Goal: Task Accomplishment & Management: Complete application form

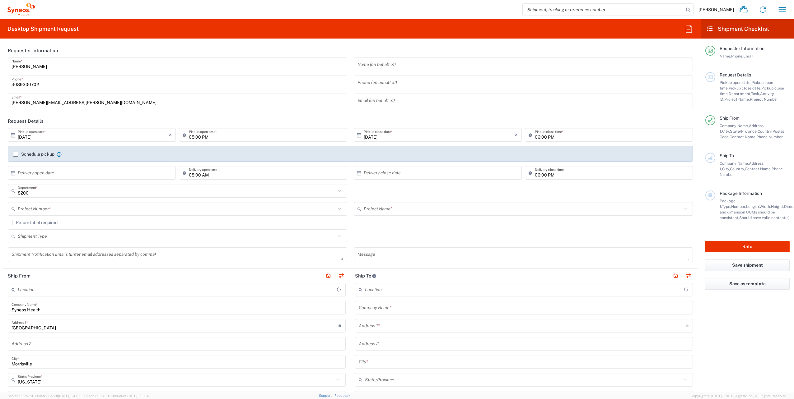
click at [44, 209] on input "text" at bounding box center [176, 209] width 317 height 11
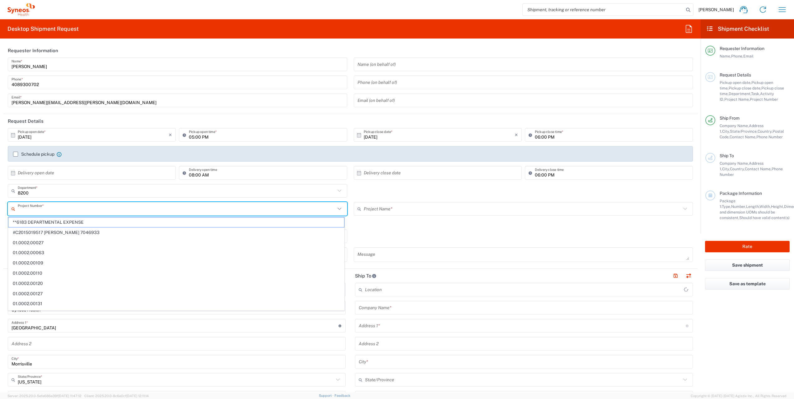
type input "Syneos Health, LLC-[GEOGRAPHIC_DATA] [GEOGRAPHIC_DATA] [GEOGRAPHIC_DATA]"
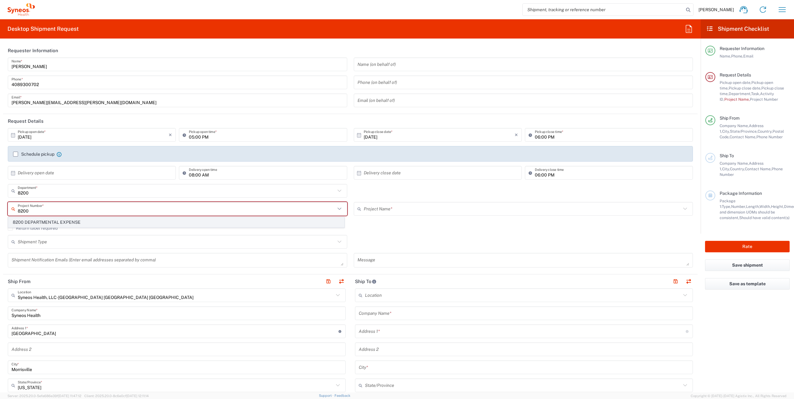
click at [53, 223] on span "8200 DEPARTMENTAL EXPENSE" at bounding box center [176, 223] width 336 height 10
type input "8200 DEPARTMENTAL EXPENSE"
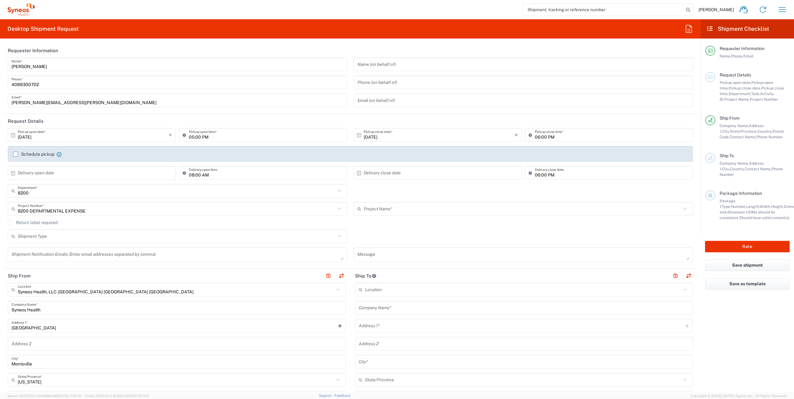
type input "8200 DEPARTMENTAL EXPENSE"
click at [60, 136] on input "[DATE]" at bounding box center [93, 135] width 151 height 11
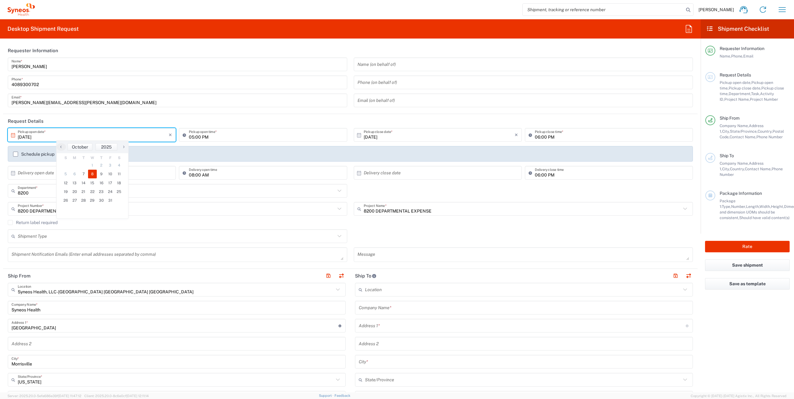
type input "[DATE]"
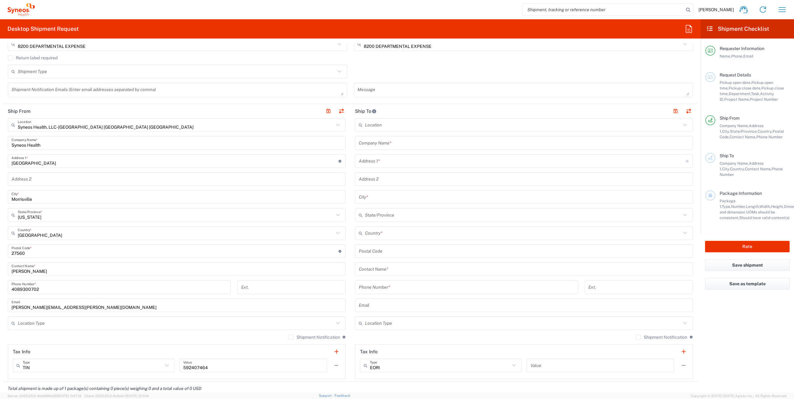
scroll to position [187, 0]
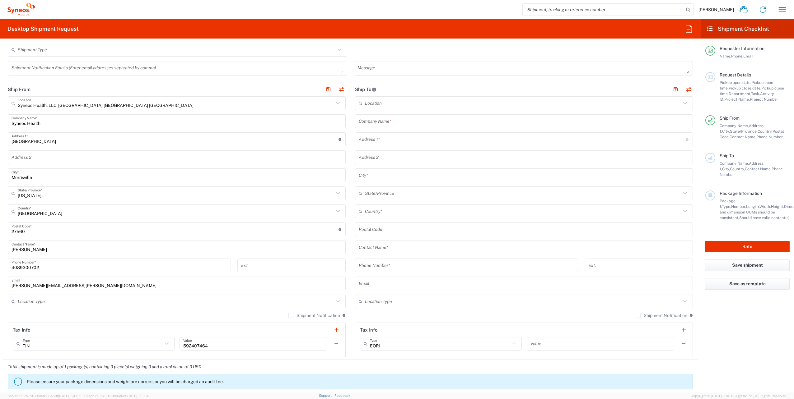
click at [336, 102] on icon at bounding box center [338, 103] width 8 height 8
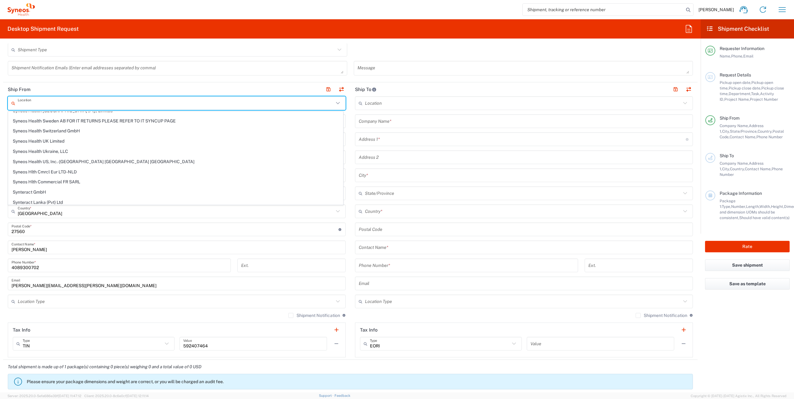
scroll to position [1026, 0]
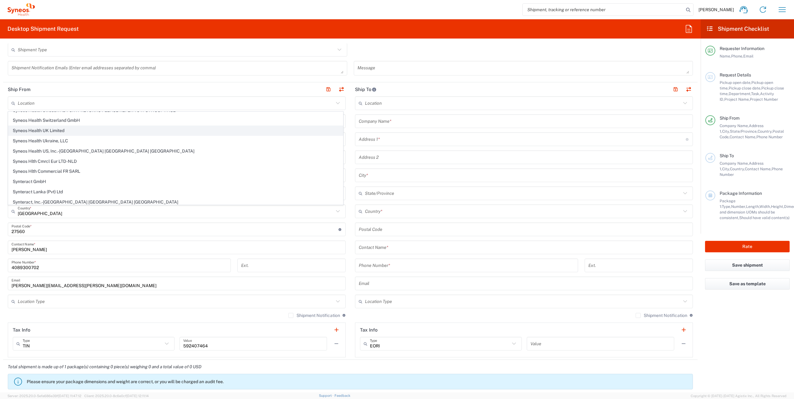
click at [142, 130] on span "Syneos Health UK Limited" at bounding box center [175, 131] width 334 height 10
type input "Syneos Health UK Limited"
type input "[STREET_ADDRESS],"
type input "[GEOGRAPHIC_DATA]"
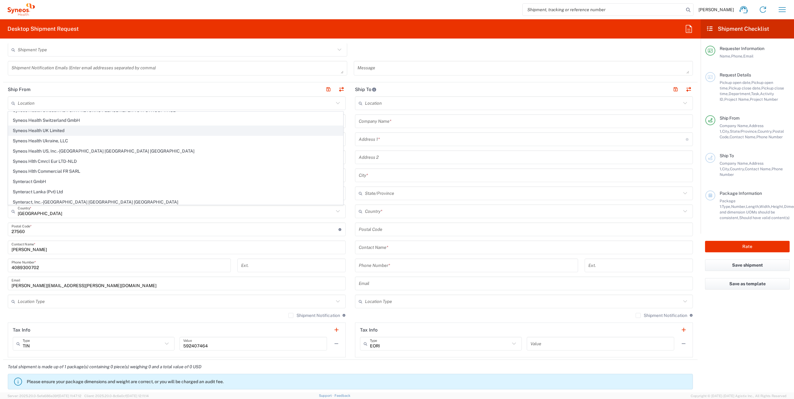
type input "[GEOGRAPHIC_DATA]"
type input "GU14 7BF"
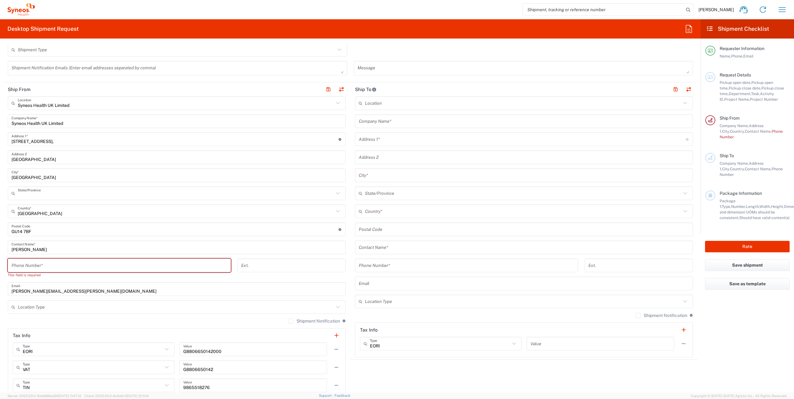
type input "[GEOGRAPHIC_DATA]"
click at [69, 267] on input "tel" at bounding box center [119, 265] width 215 height 11
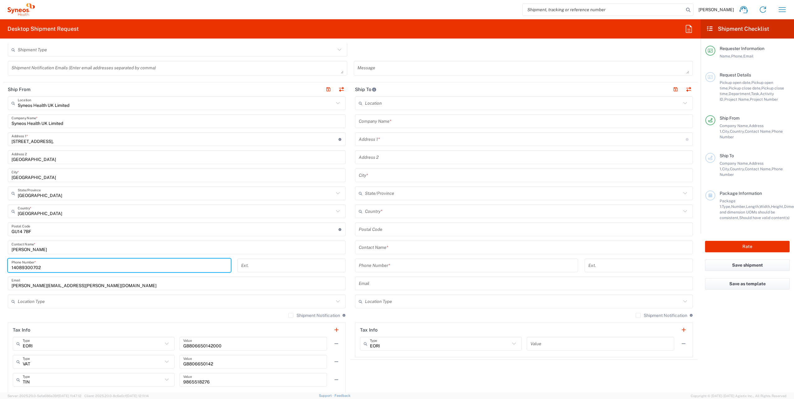
type input "14089300702"
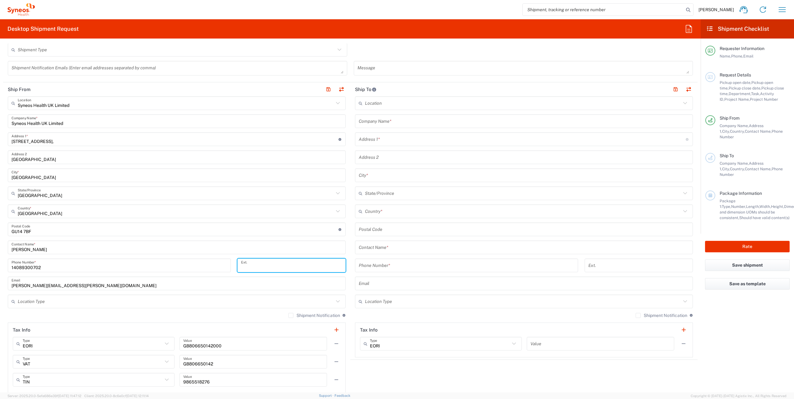
click at [373, 120] on input "text" at bounding box center [524, 121] width 330 height 11
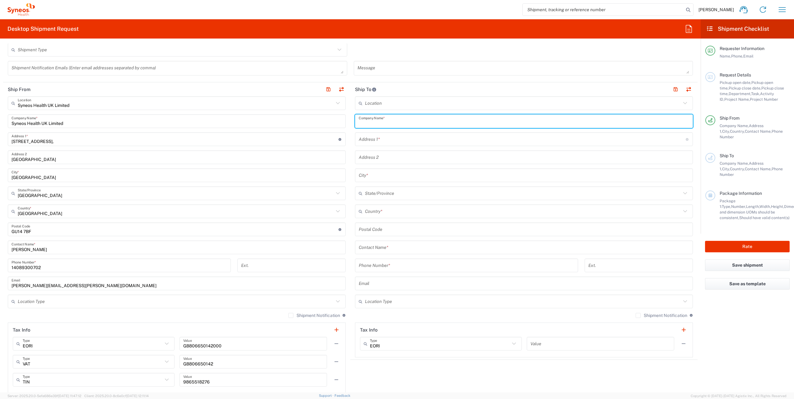
paste input "Polat & Partners"
type input "Polat & Partners"
click at [386, 248] on input "text" at bounding box center [524, 247] width 330 height 11
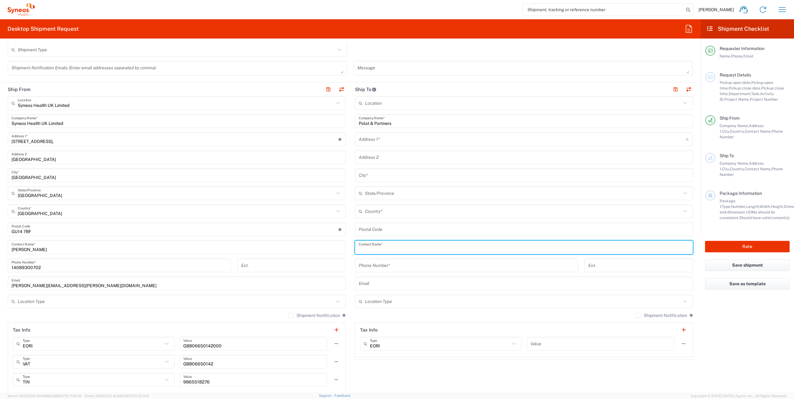
paste input "[PERSON_NAME]"
type input "[PERSON_NAME]"
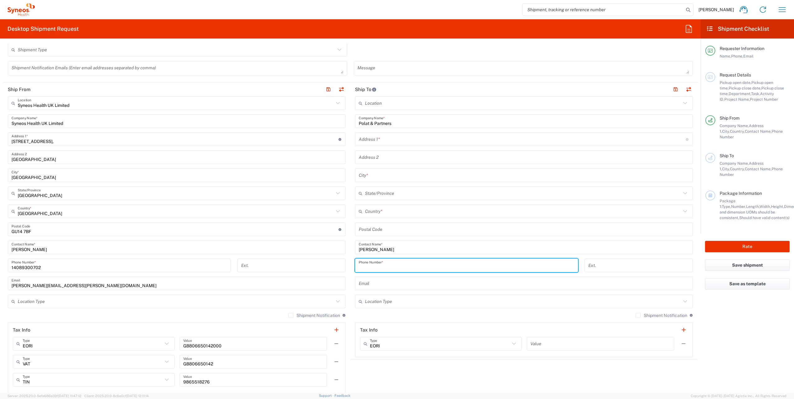
click at [376, 265] on input "tel" at bounding box center [466, 265] width 215 height 11
paste input "90 533 414 42 56"
type input "90 533 414 42 56"
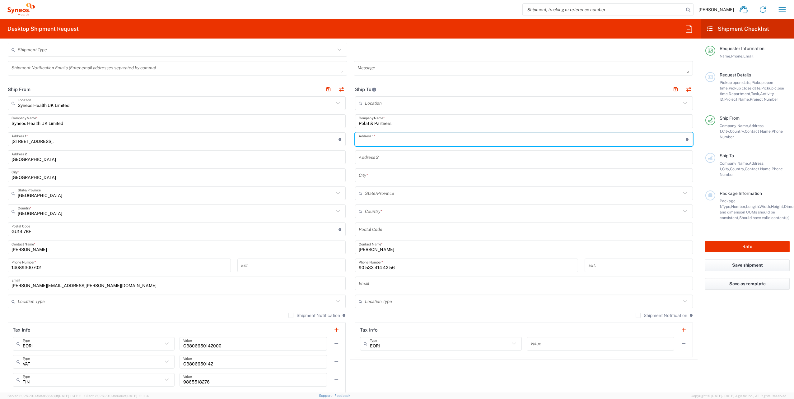
click at [365, 139] on input "text" at bounding box center [522, 139] width 327 height 11
paste input "[PERSON_NAME]. Büyükdere Cad. No.26 Gün Apt. K:1"
click at [384, 141] on input "[PERSON_NAME]. Büyükdere Cad. No.26 Gün Apt. K:1" at bounding box center [522, 139] width 327 height 11
click at [388, 141] on input "[PERSON_NAME]. Buyükdere Cad. No.26 Gün Apt. K:1" at bounding box center [522, 139] width 327 height 11
click at [431, 141] on input "[PERSON_NAME]. Buyukdere Cad. No.26 Gün Apt. K:1" at bounding box center [522, 139] width 327 height 11
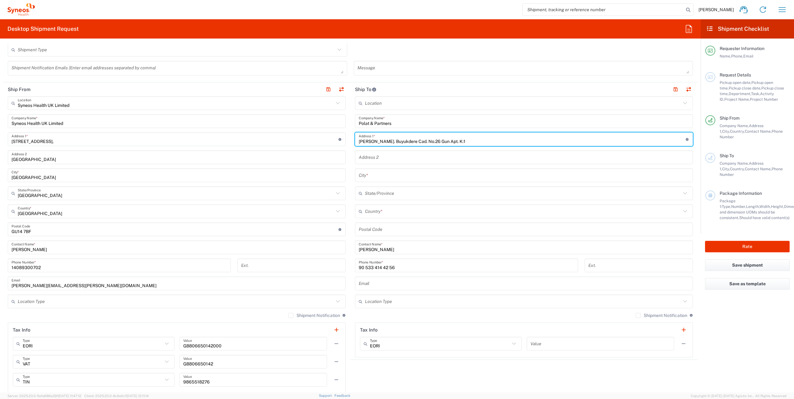
click at [471, 139] on input "[PERSON_NAME]. Buyukdere Cad. No.26 Gun Apt. K:1" at bounding box center [522, 139] width 327 height 11
paste input "D:1"
type input "[PERSON_NAME]. Buyukdere Cad. No.26 Gun Apt. K:1 D:1"
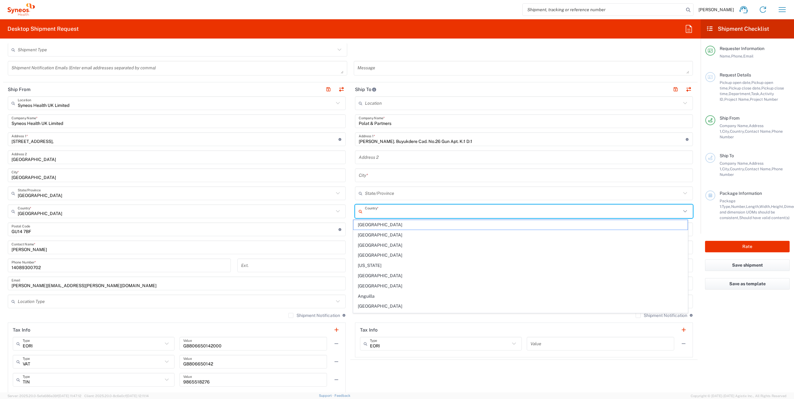
click at [386, 213] on input "text" at bounding box center [523, 211] width 316 height 11
click at [364, 249] on span "[GEOGRAPHIC_DATA]" at bounding box center [520, 249] width 334 height 10
type input "[GEOGRAPHIC_DATA]"
type input "Sender/Shipper"
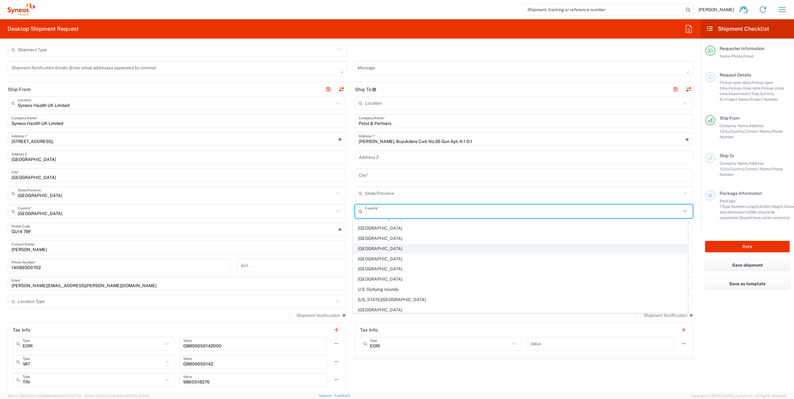
type input "Sender/Shipper"
type input "Delivery Duty Paid"
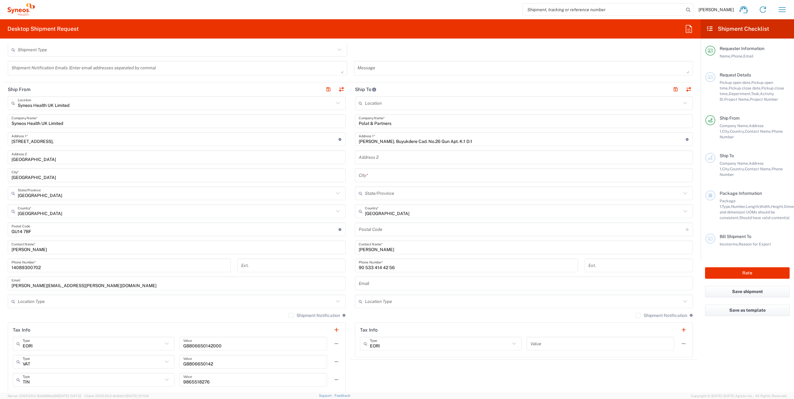
click at [383, 192] on input "text" at bounding box center [523, 193] width 316 height 11
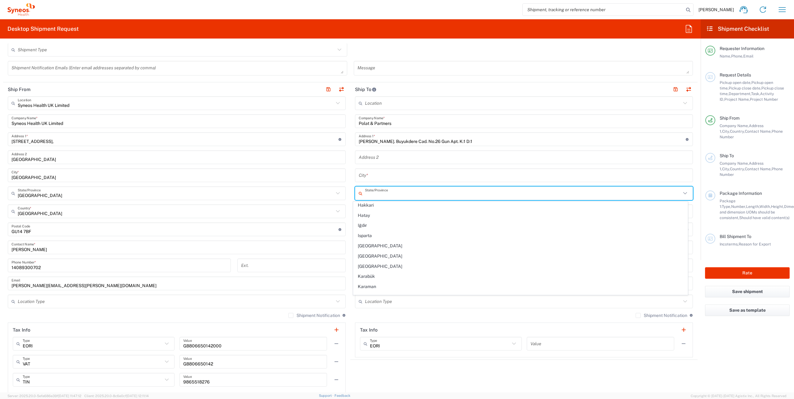
scroll to position [373, 0]
click at [382, 231] on span "[GEOGRAPHIC_DATA]" at bounding box center [520, 232] width 334 height 10
type input "[GEOGRAPHIC_DATA]"
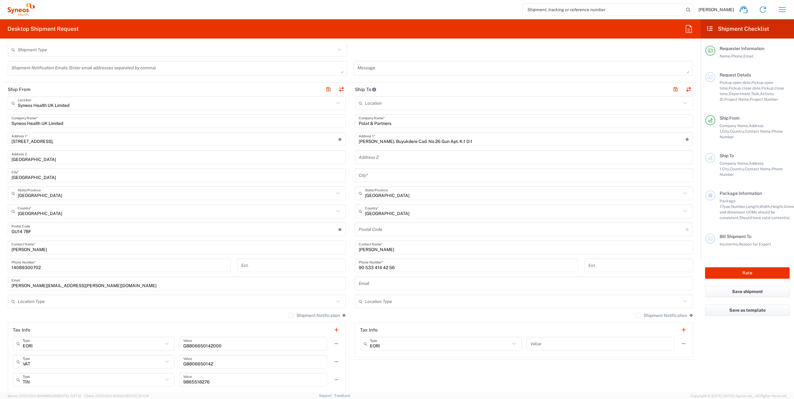
click at [377, 174] on input "text" at bounding box center [524, 175] width 330 height 11
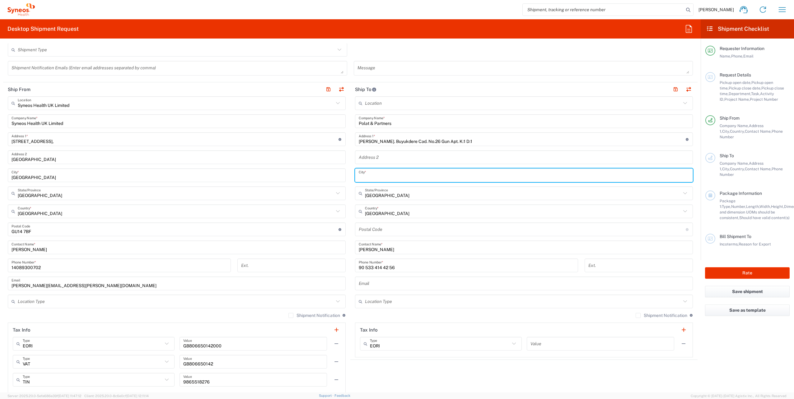
paste input "Mecidiyeköy - [GEOGRAPHIC_DATA]"
click at [379, 177] on input "Mecidiyeköy - [GEOGRAPHIC_DATA]" at bounding box center [524, 175] width 330 height 11
click at [387, 178] on input "Mecidiyekoy - Şişli" at bounding box center [524, 175] width 330 height 11
click at [388, 179] on input "Mecidiyekoy - Sişli" at bounding box center [524, 175] width 330 height 11
type input "Mecidiyekoy - Sisli"
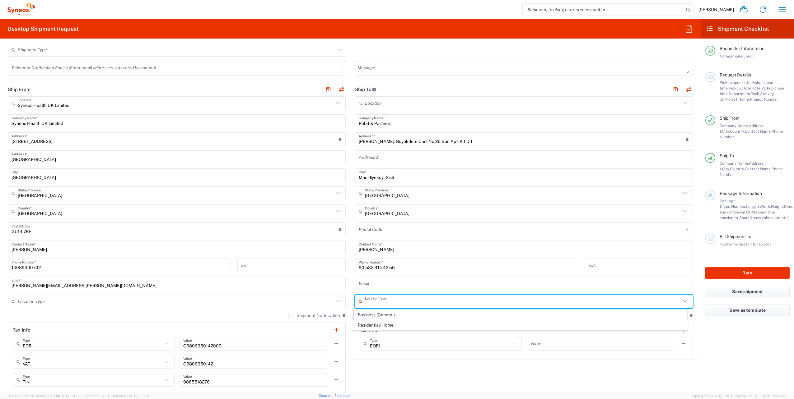
click at [383, 303] on input "text" at bounding box center [523, 301] width 316 height 11
click at [385, 314] on span "Business (General)" at bounding box center [520, 315] width 334 height 10
type input "Business (General)"
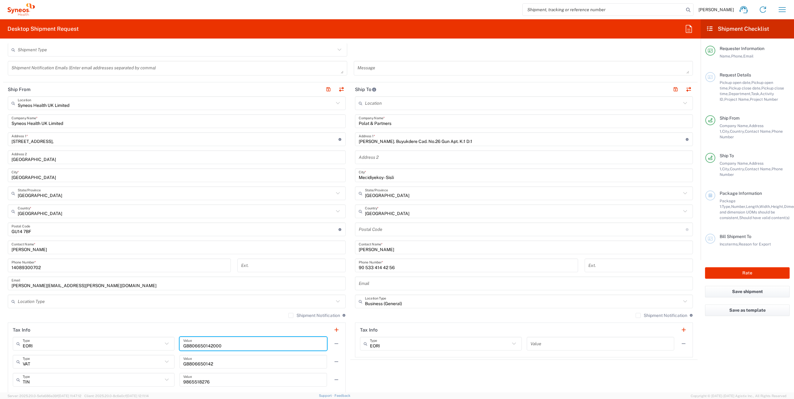
drag, startPoint x: 182, startPoint y: 345, endPoint x: 220, endPoint y: 345, distance: 37.6
click at [220, 345] on input "GB806650142000" at bounding box center [253, 344] width 140 height 11
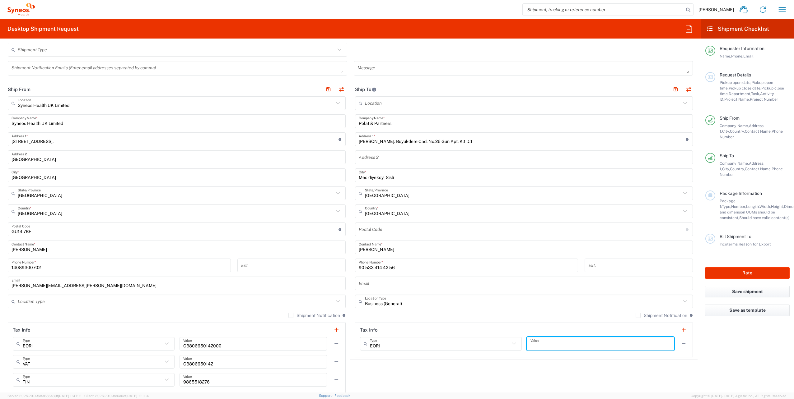
click at [543, 346] on input "text" at bounding box center [600, 344] width 140 height 11
paste input "GB806650142000"
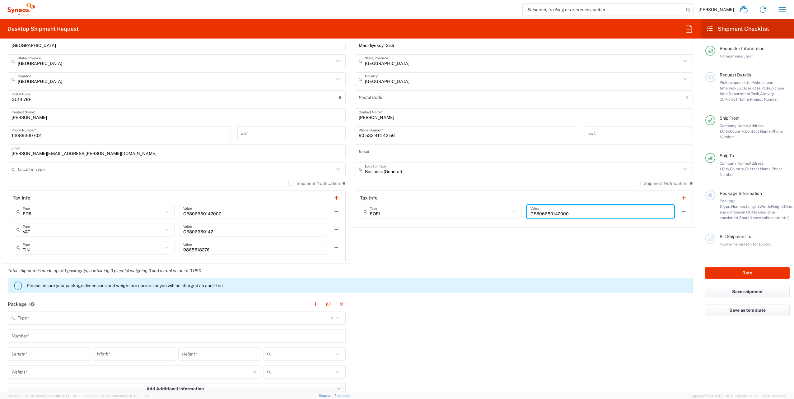
scroll to position [404, 0]
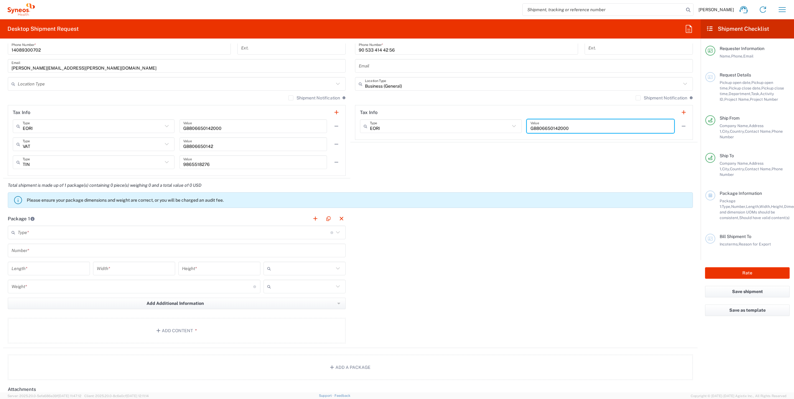
type input "GB806650142000"
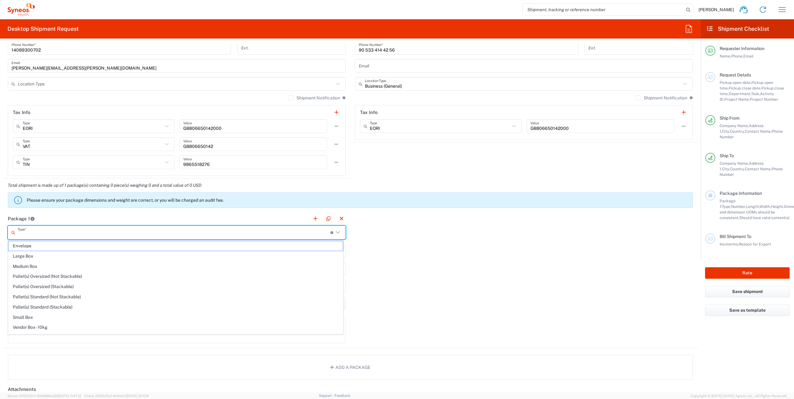
click at [40, 236] on input "text" at bounding box center [174, 232] width 313 height 11
click at [42, 248] on span "Envelope" at bounding box center [175, 246] width 334 height 10
type input "Envelope"
type input "1"
type input "9.5"
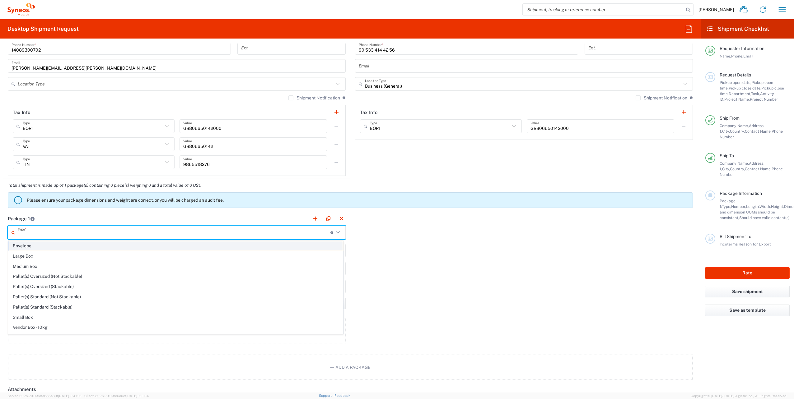
type input "12.5"
type input "0.25"
type input "in"
type input "0.45"
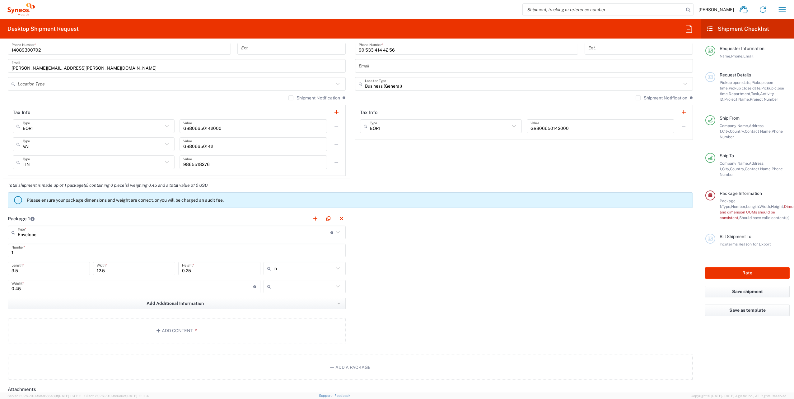
click at [291, 288] on input "text" at bounding box center [303, 287] width 60 height 10
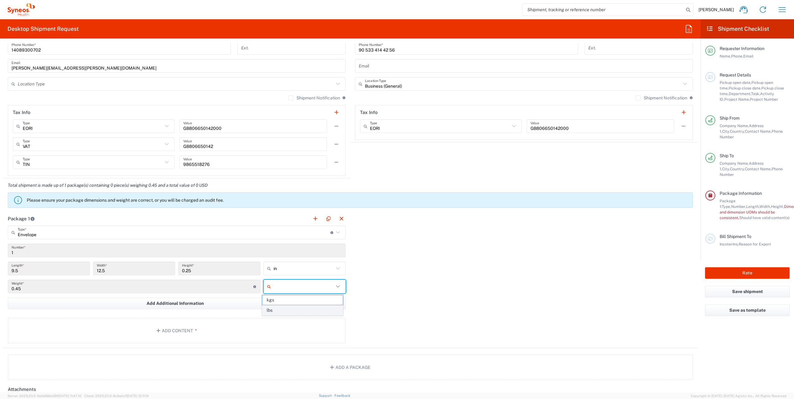
click at [280, 312] on span "lbs" at bounding box center [302, 311] width 80 height 10
type input "lbs"
click at [171, 327] on button "Add Content *" at bounding box center [177, 330] width 338 height 25
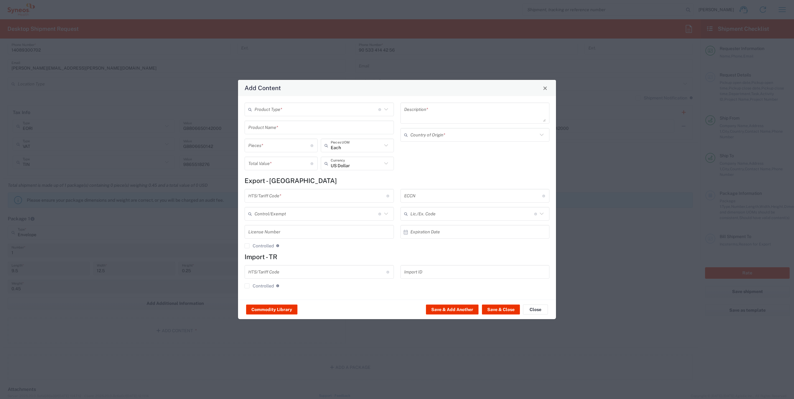
click at [277, 114] on input "text" at bounding box center [316, 109] width 124 height 11
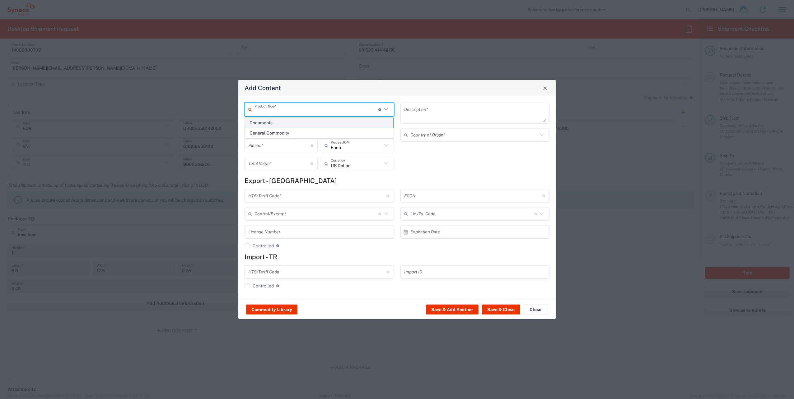
click at [274, 125] on span "Documents" at bounding box center [319, 123] width 148 height 10
type input "Documents"
type input "1"
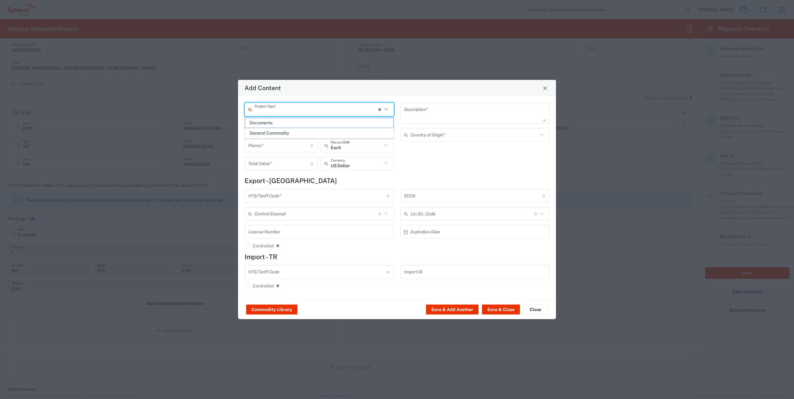
type textarea "Documents"
type input "[GEOGRAPHIC_DATA]"
type input "0000.00.0000"
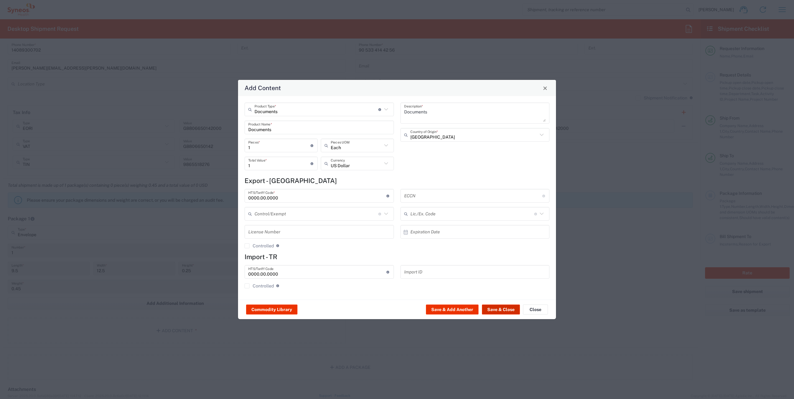
click at [507, 309] on button "Save & Close" at bounding box center [501, 310] width 38 height 10
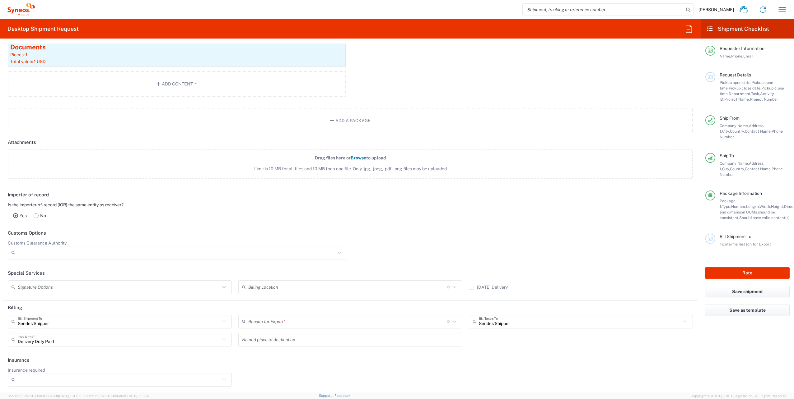
scroll to position [689, 0]
click at [268, 286] on input "text" at bounding box center [347, 286] width 199 height 11
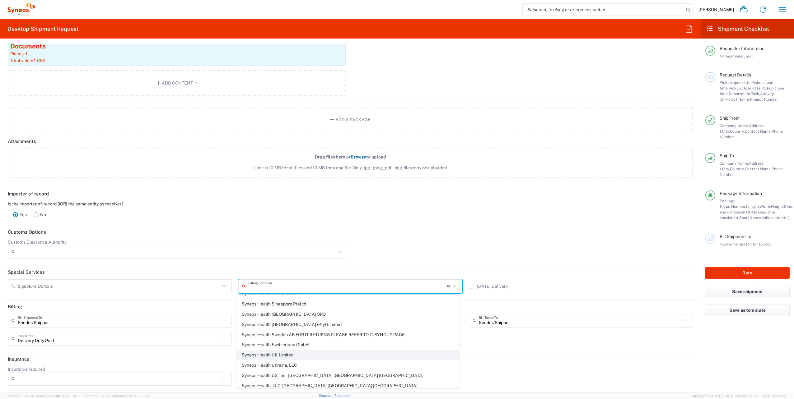
scroll to position [995, 0]
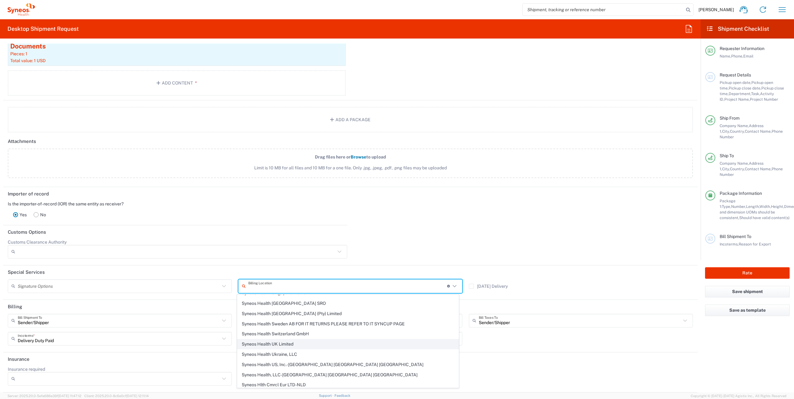
click at [279, 340] on span "Syneos Health UK Limited" at bounding box center [347, 345] width 221 height 10
type input "Syneos Health UK Limited"
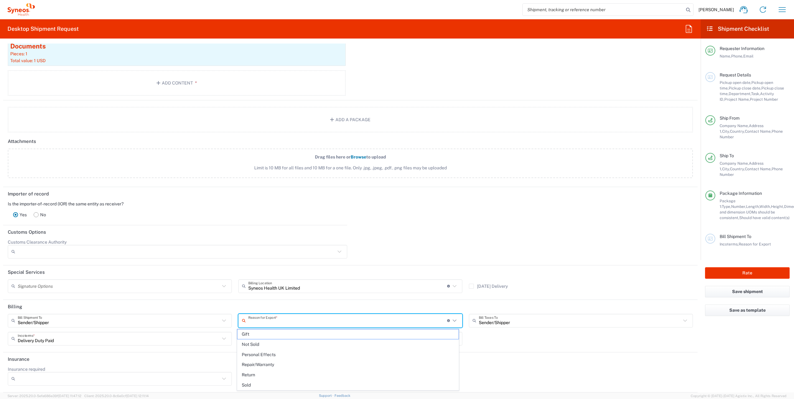
click at [266, 319] on input "text" at bounding box center [347, 320] width 199 height 11
click at [261, 345] on span "Not Sold" at bounding box center [347, 345] width 221 height 10
type input "Not Sold"
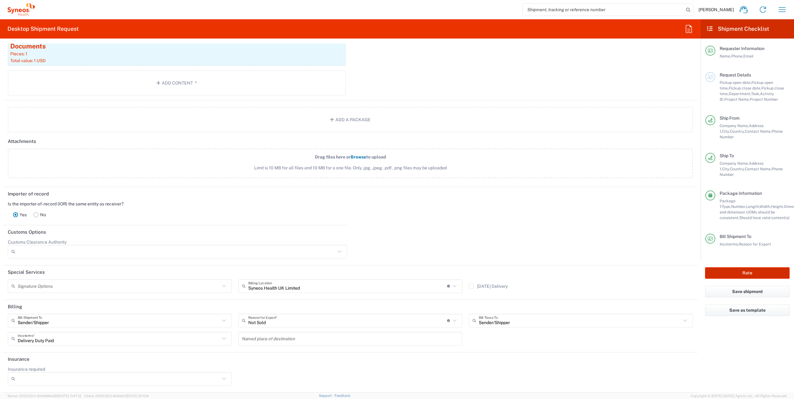
click at [749, 267] on button "Rate" at bounding box center [747, 273] width 85 height 12
type input "8200 DEPARTMENTAL EXPENSE"
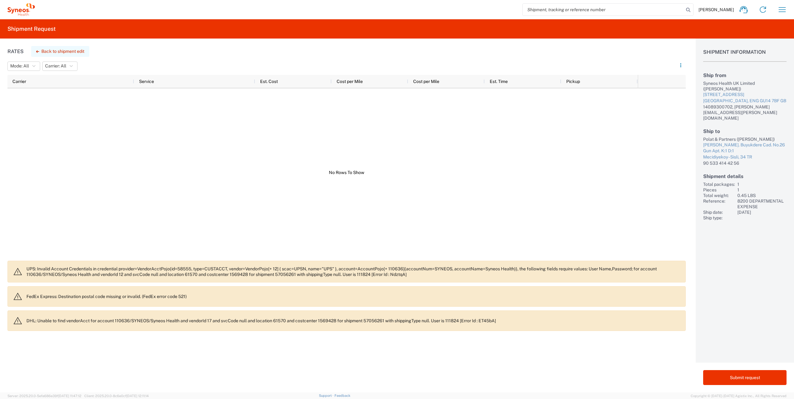
click at [53, 51] on button "Back to shipment edit" at bounding box center [60, 51] width 58 height 11
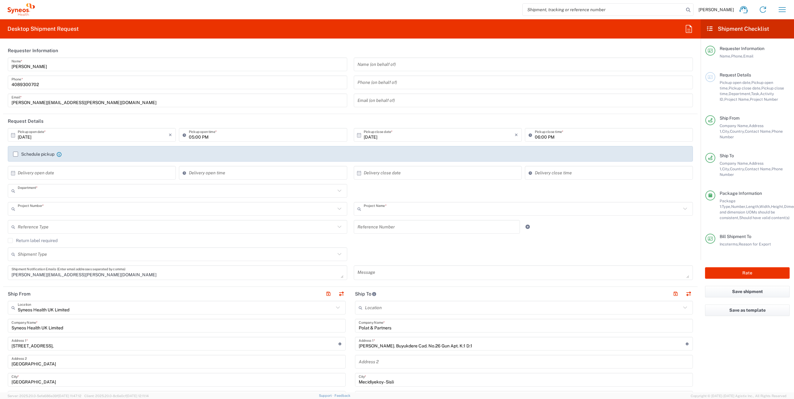
type input "8200"
type input "8200 DEPARTMENTAL EXPENSE"
type input "[GEOGRAPHIC_DATA]"
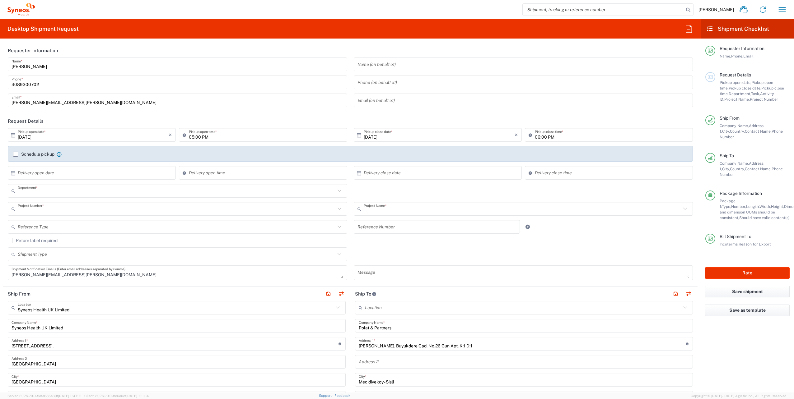
type input "Envelope"
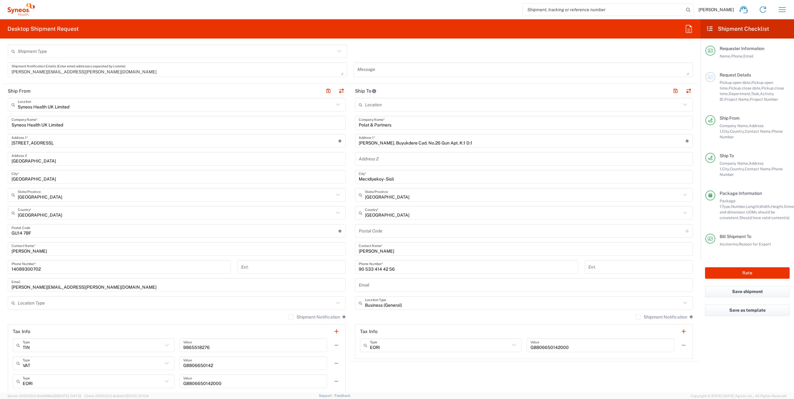
scroll to position [218, 0]
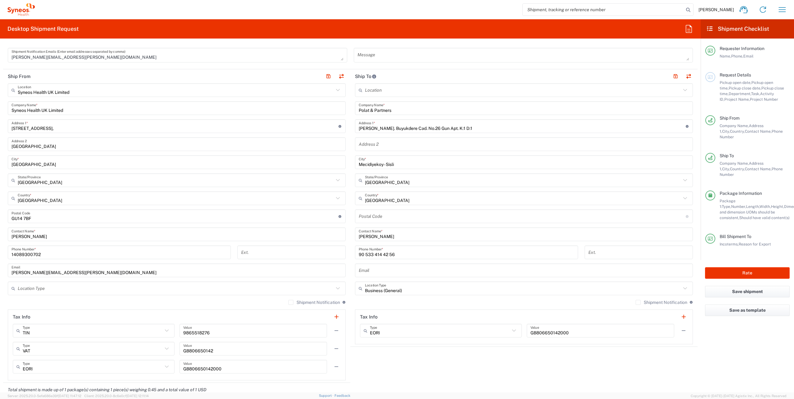
click at [374, 219] on input "undefined" at bounding box center [522, 216] width 327 height 11
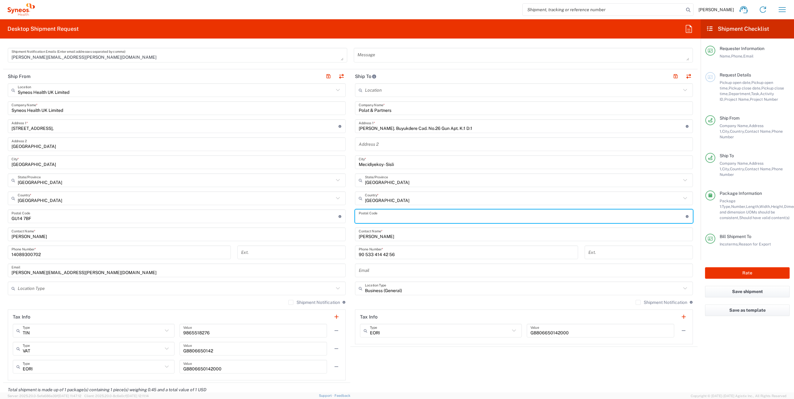
paste input "34394"
type input "34394"
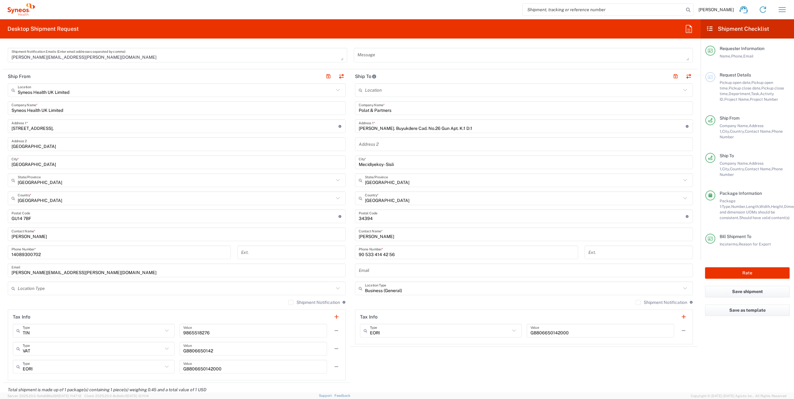
click at [347, 221] on main "Syneos Health UK Limited Location Syneos Health UK Limited [PERSON_NAME] LLC-[G…" at bounding box center [176, 231] width 347 height 297
click at [733, 267] on button "Rate" at bounding box center [747, 273] width 85 height 12
click at [729, 262] on div at bounding box center [397, 199] width 794 height 399
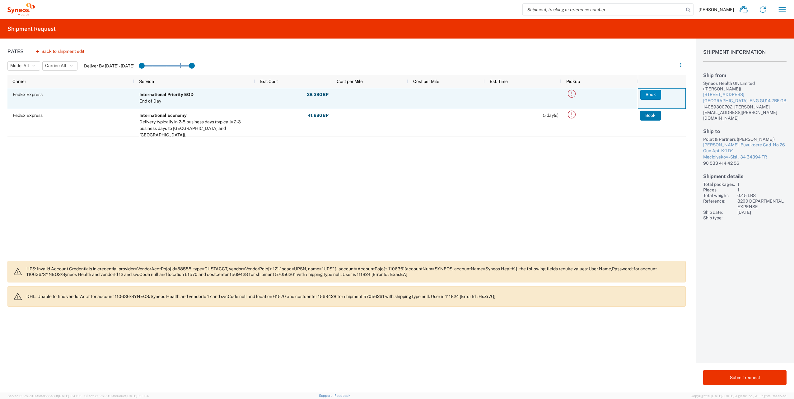
click at [646, 95] on button "Book" at bounding box center [650, 95] width 21 height 10
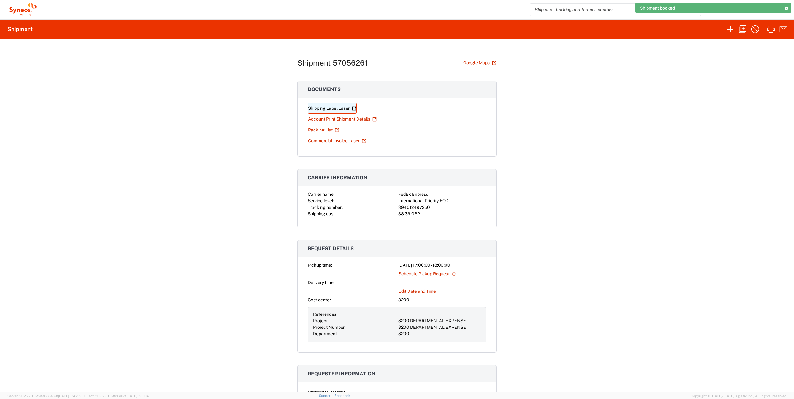
click at [330, 106] on link "Shipping Label Laser" at bounding box center [332, 108] width 49 height 11
